Goal: Check status: Check status

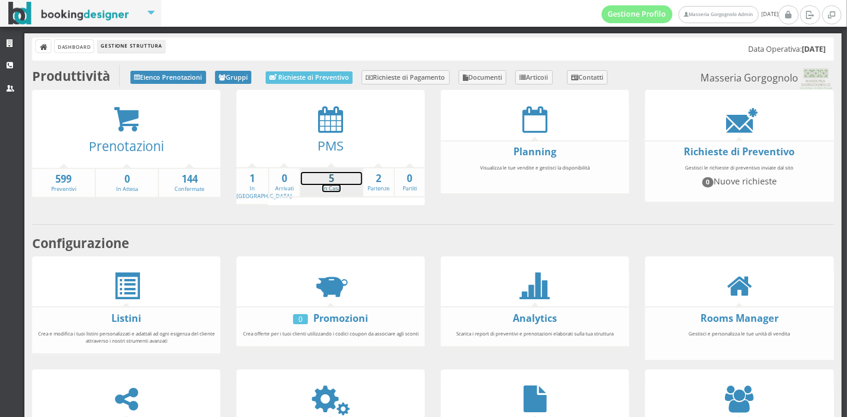
click at [319, 179] on strong "5" at bounding box center [331, 179] width 61 height 14
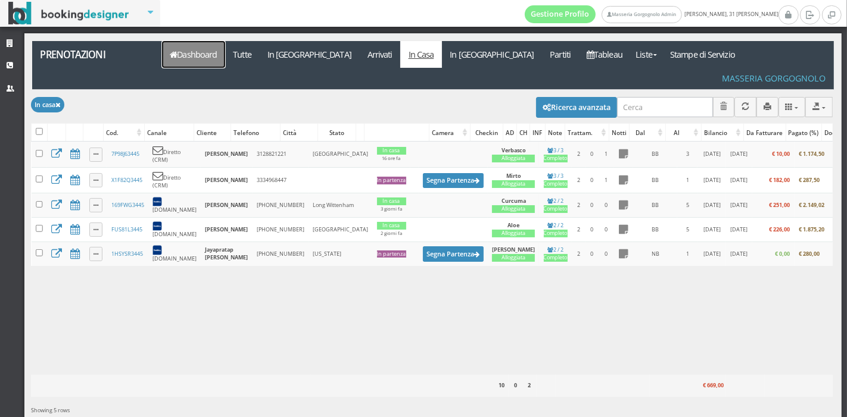
click at [210, 55] on link "Dashboard" at bounding box center [193, 54] width 63 height 27
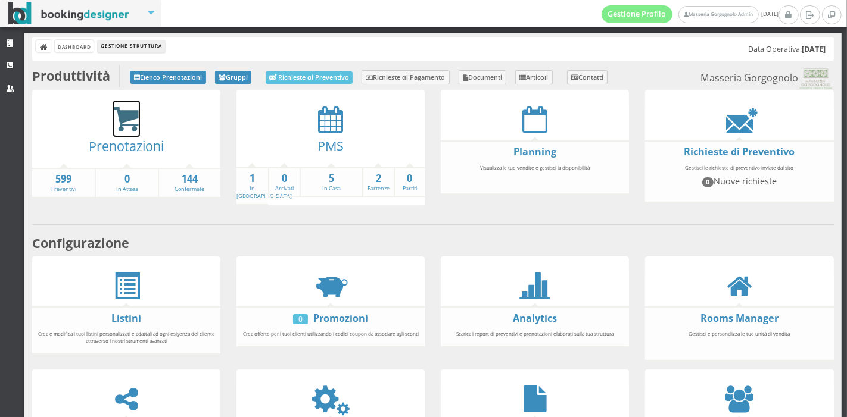
click at [130, 120] on icon at bounding box center [126, 119] width 27 height 27
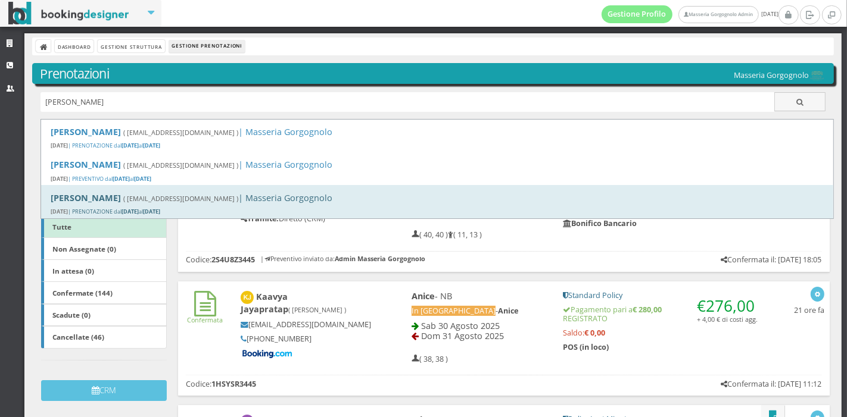
type input "jonathan"
click at [138, 205] on div "Jonathan Luca ( abbykco@yahoo.com ) | Masseria Gorgognolo 09 Giugno 2024 | PREN…" at bounding box center [437, 201] width 792 height 33
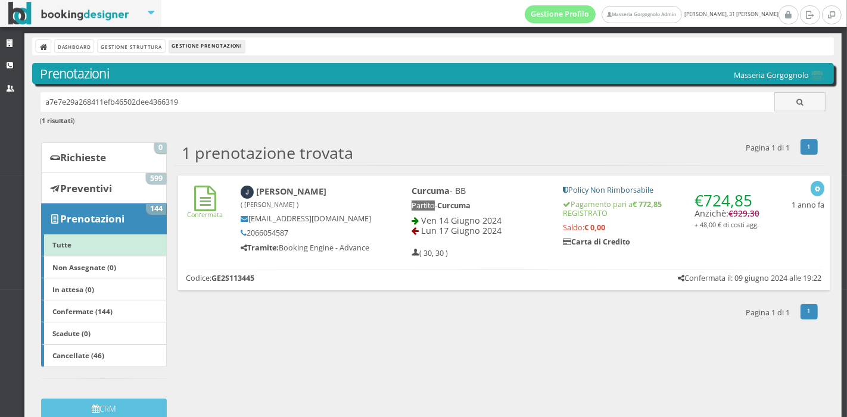
scroll to position [17, 0]
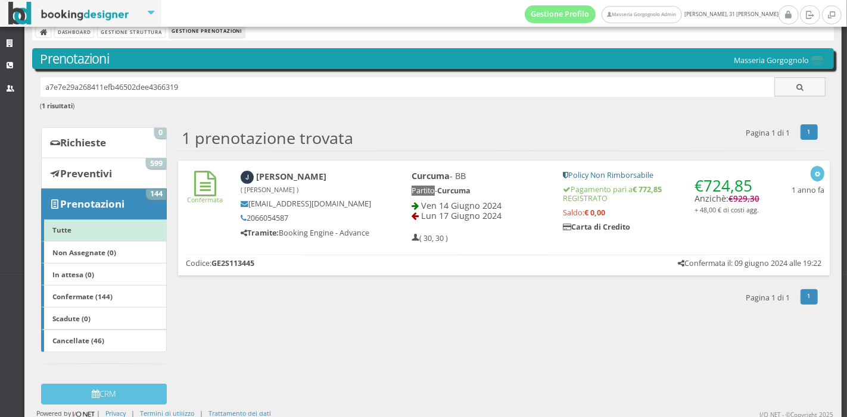
click at [393, 251] on div "Confermata Jonathan Luca ( luca jonathan ilie ) abbykco@yahoo.com 2066054587 Tr…" at bounding box center [503, 218] width 651 height 115
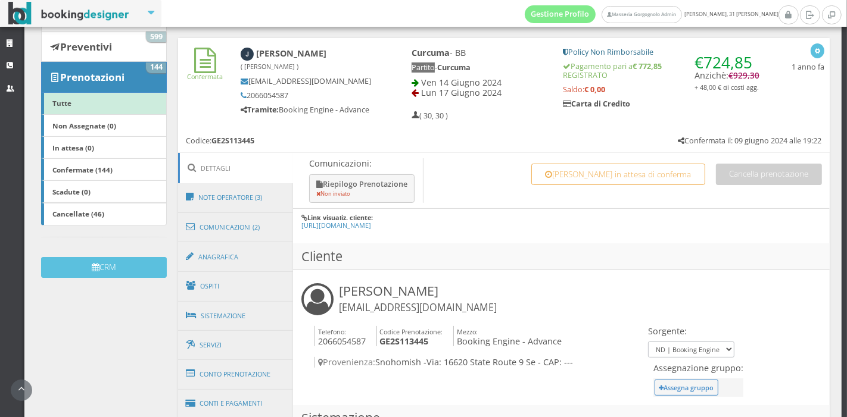
scroll to position [0, 0]
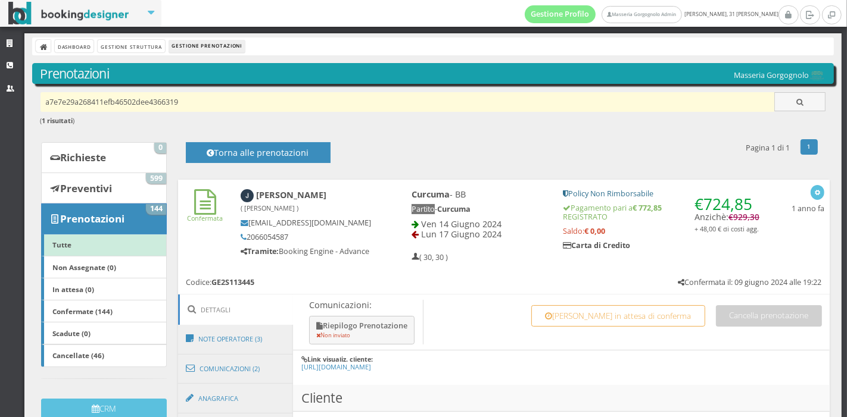
click at [85, 98] on input "a7e7e29a268411efb46502dee4366319" at bounding box center [407, 102] width 734 height 20
type input "jho"
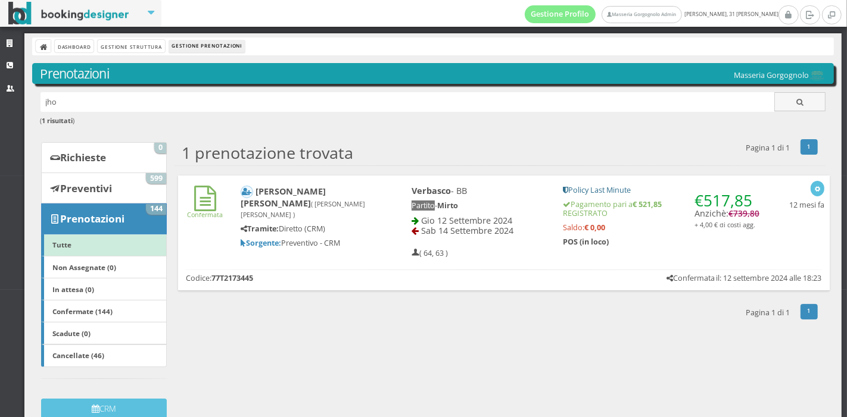
click at [382, 229] on div "[PERSON_NAME] [PERSON_NAME] ( [PERSON_NAME] [PERSON_NAME] ) Tramite: Diretto (C…" at bounding box center [313, 216] width 163 height 73
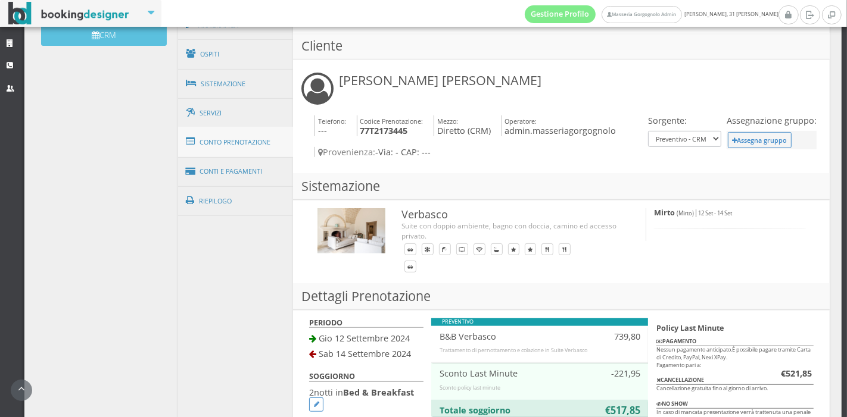
scroll to position [305, 0]
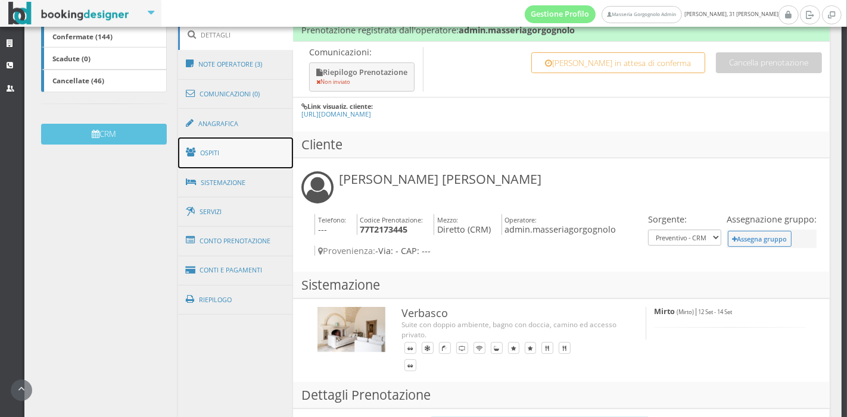
click at [224, 143] on link "Ospiti" at bounding box center [235, 153] width 115 height 31
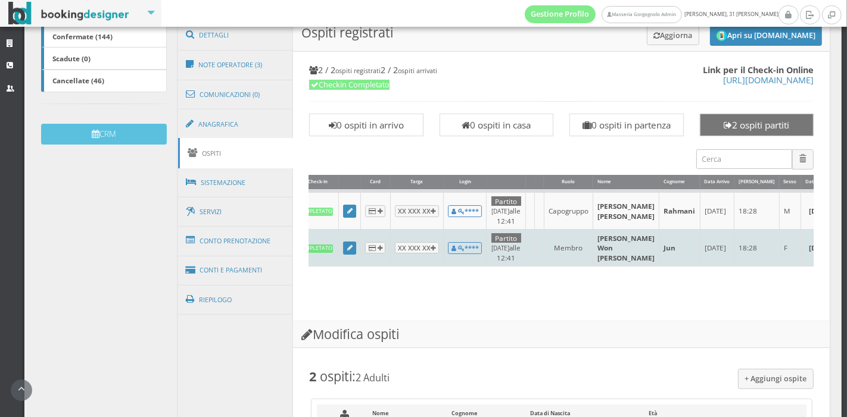
scroll to position [0, 22]
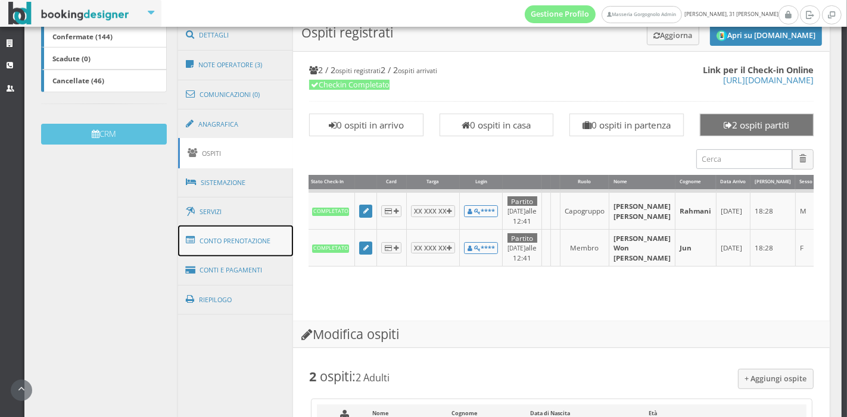
click at [224, 250] on link "Conto Prenotazione" at bounding box center [235, 241] width 115 height 31
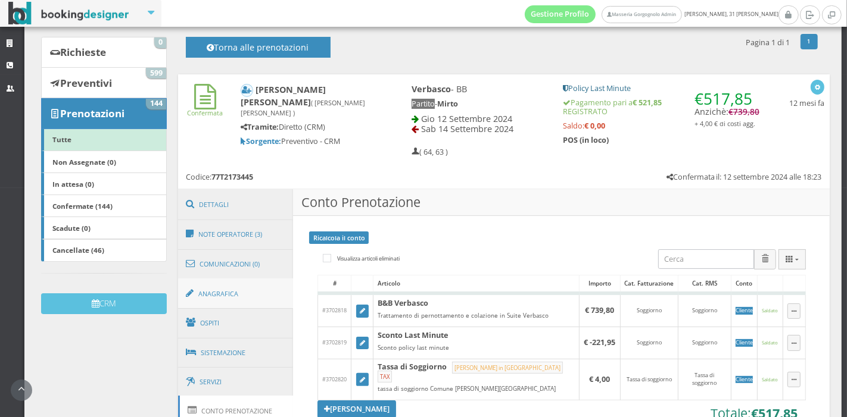
scroll to position [111, 0]
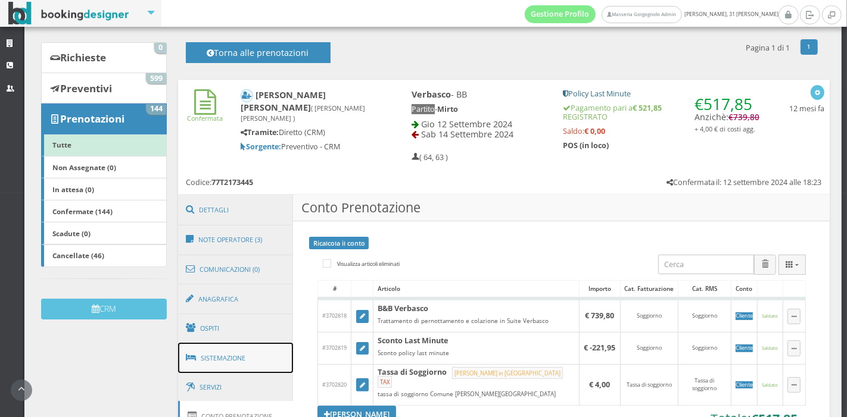
click at [236, 348] on link "Sistemazione" at bounding box center [235, 358] width 115 height 31
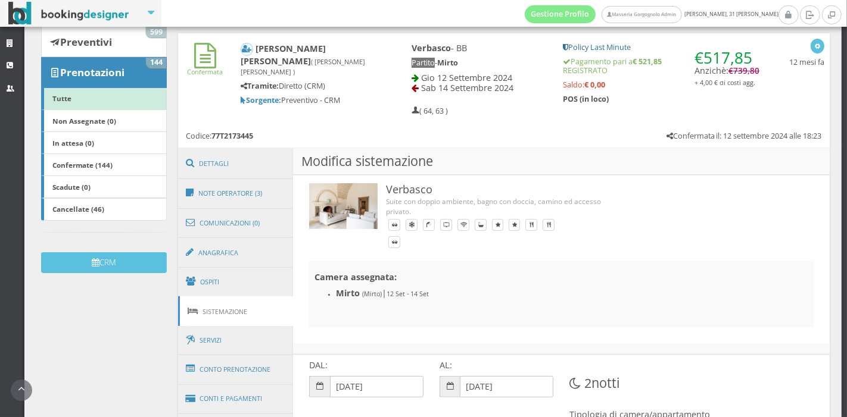
scroll to position [217, 0]
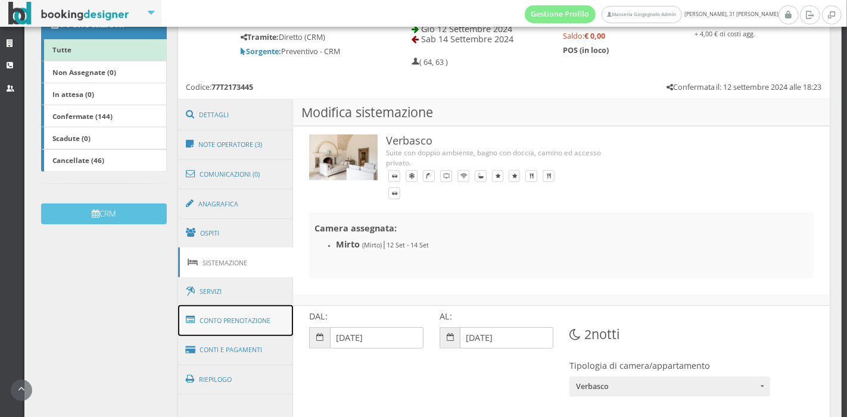
click at [255, 305] on link "Conto Prenotazione" at bounding box center [235, 320] width 115 height 31
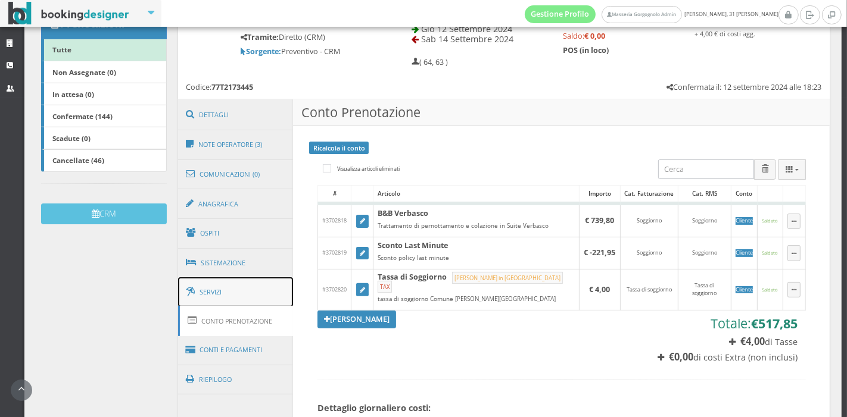
click at [245, 286] on link "Servizi" at bounding box center [235, 292] width 115 height 30
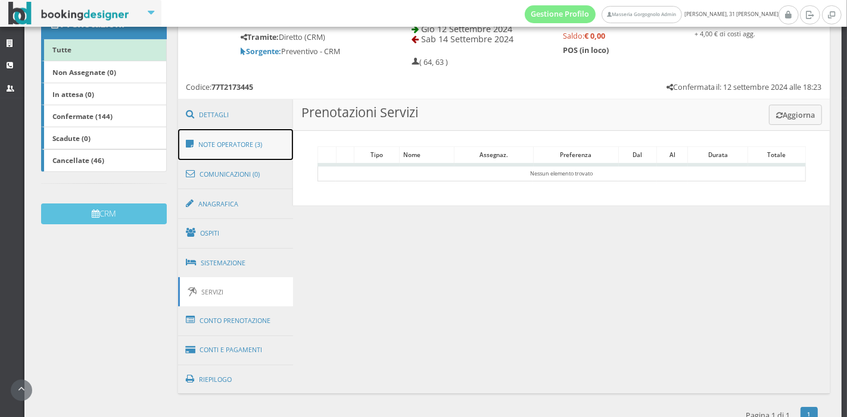
click at [209, 149] on link "Note Operatore (3)" at bounding box center [235, 144] width 115 height 31
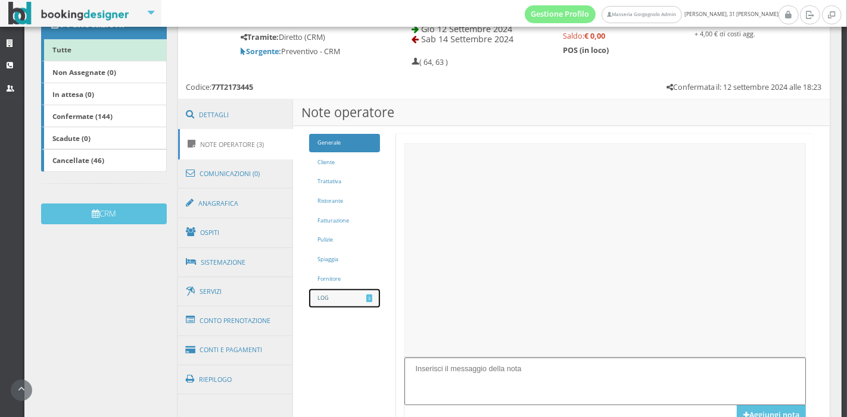
click at [366, 296] on span "3" at bounding box center [368, 299] width 5 height 8
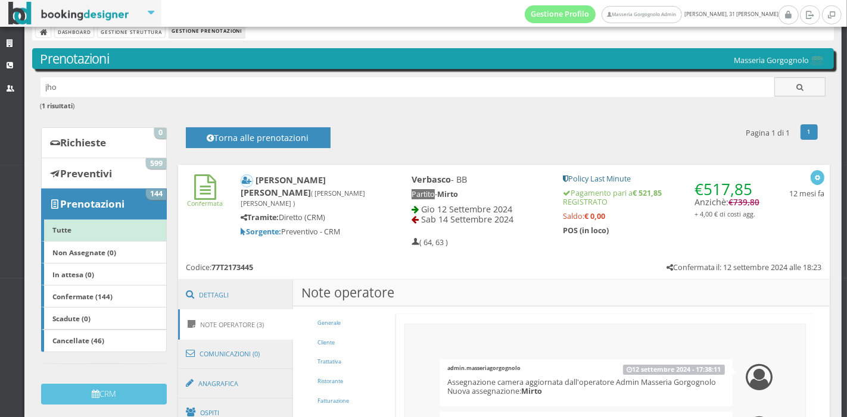
scroll to position [14, 0]
